Goal: Find specific page/section

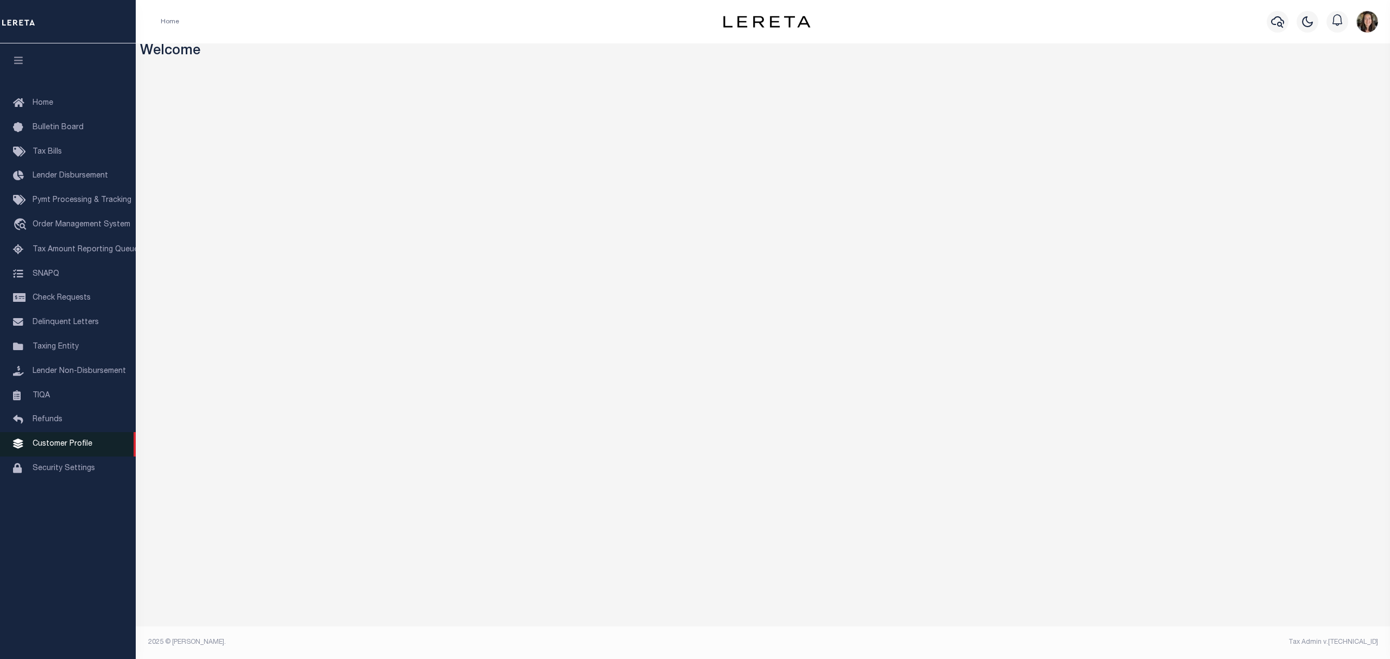
click at [49, 448] on span "Customer Profile" at bounding box center [63, 444] width 60 height 8
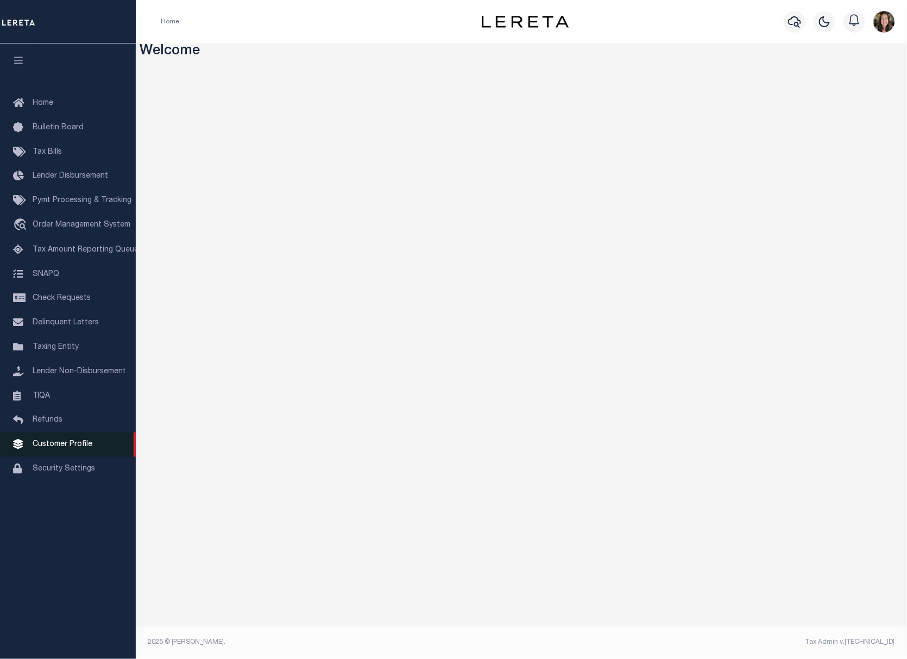
click at [65, 444] on span "Customer Profile" at bounding box center [63, 444] width 60 height 8
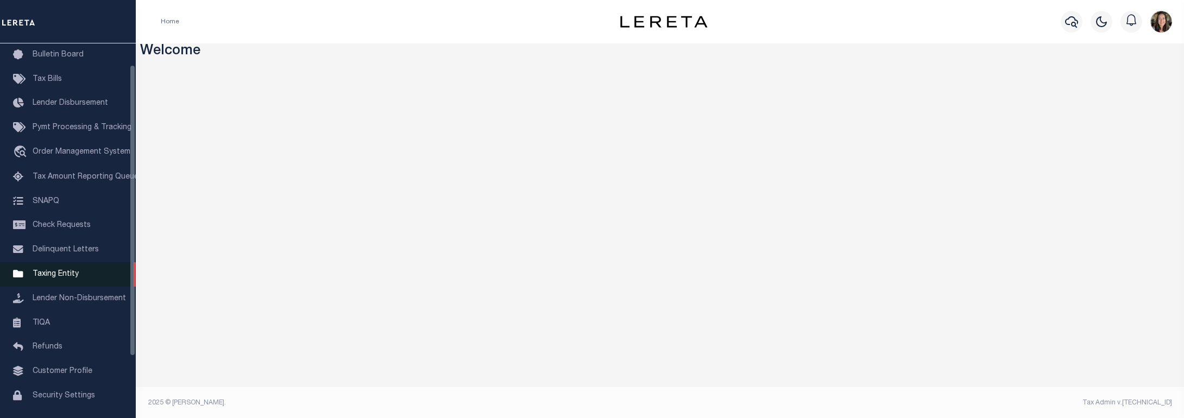
scroll to position [107, 0]
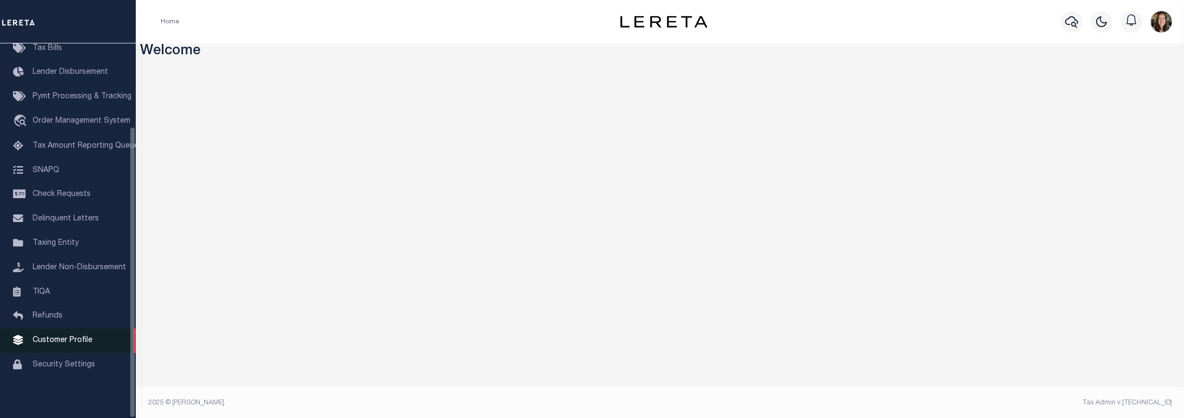
click at [60, 338] on span "Customer Profile" at bounding box center [63, 341] width 60 height 8
